Goal: Find specific page/section: Find specific page/section

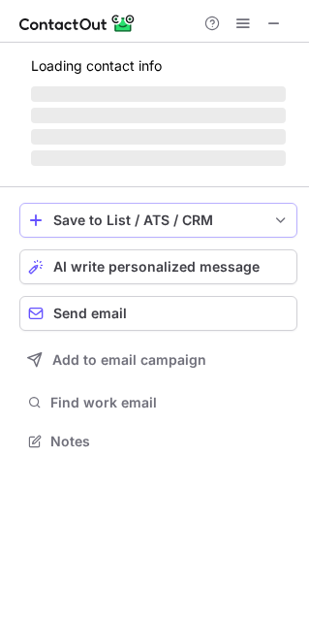
scroll to position [436, 309]
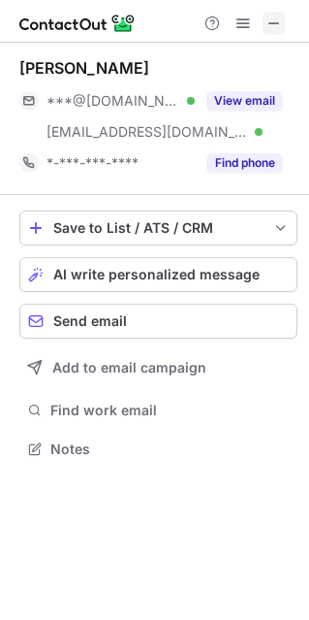
click at [276, 16] on span at bounding box center [275, 24] width 16 height 16
